Goal: Information Seeking & Learning: Compare options

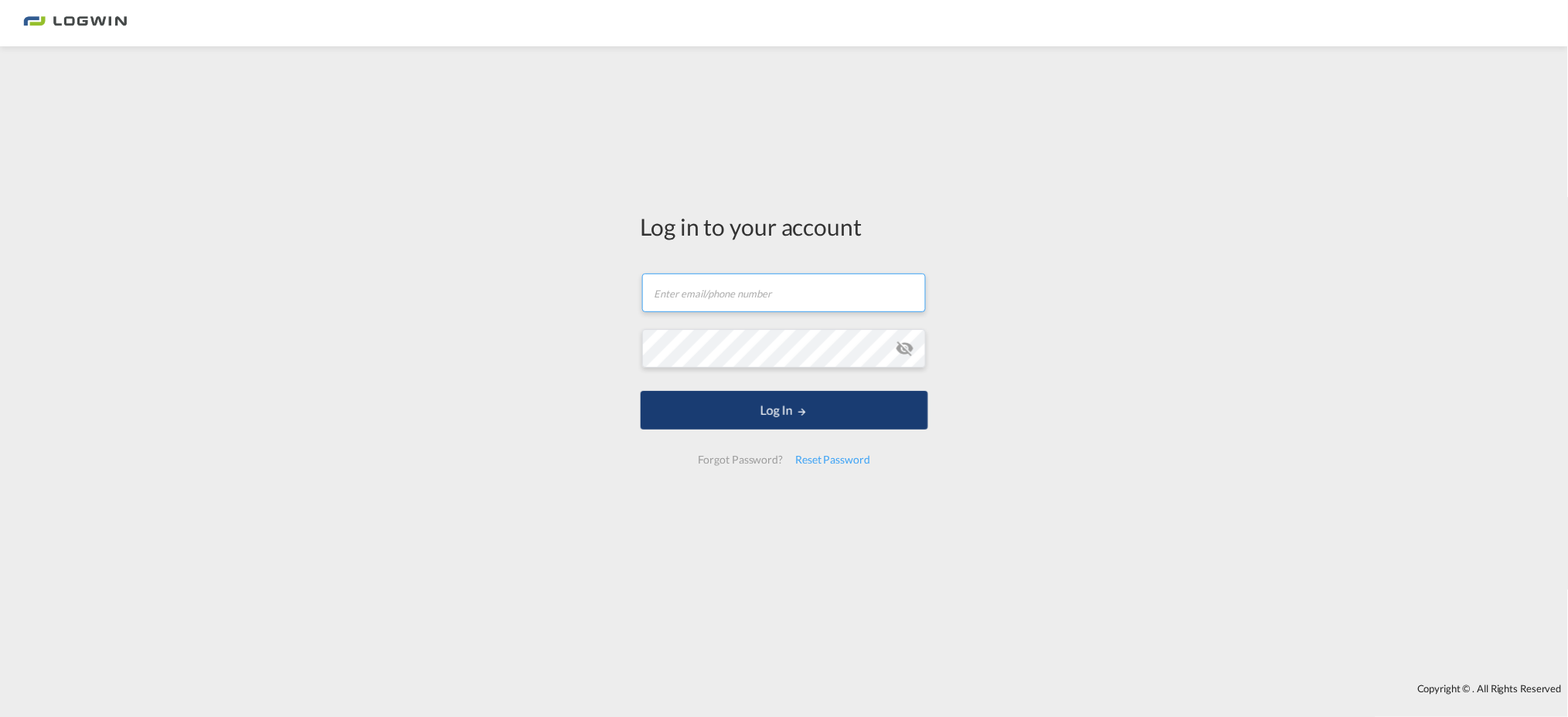
type input "[PERSON_NAME][EMAIL_ADDRESS][PERSON_NAME][DOMAIN_NAME]"
click at [799, 403] on button "Log In" at bounding box center [784, 410] width 287 height 39
